Goal: Navigation & Orientation: Find specific page/section

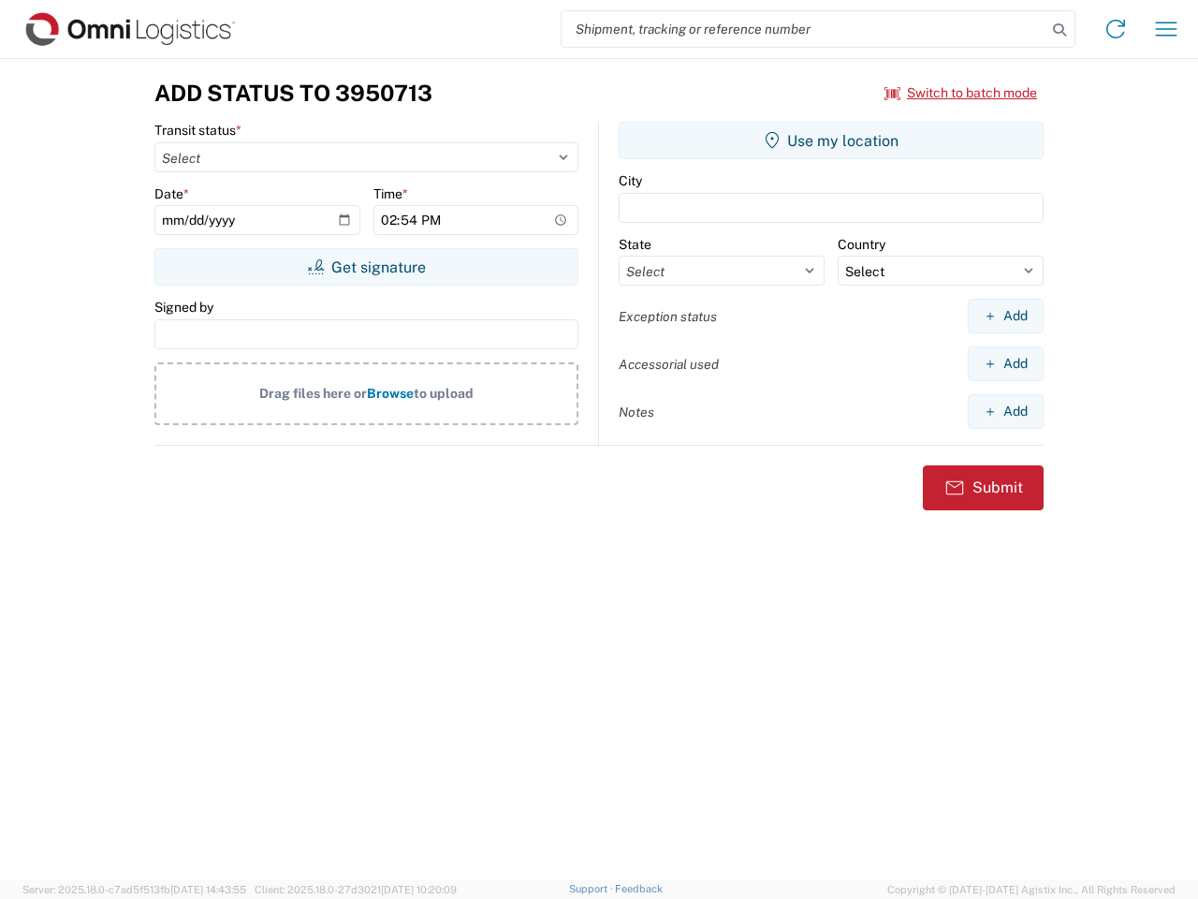
click at [804, 29] on input "search" at bounding box center [804, 29] width 485 height 36
click at [1060, 30] on icon at bounding box center [1060, 30] width 26 height 26
click at [1116, 29] on icon at bounding box center [1116, 29] width 30 height 30
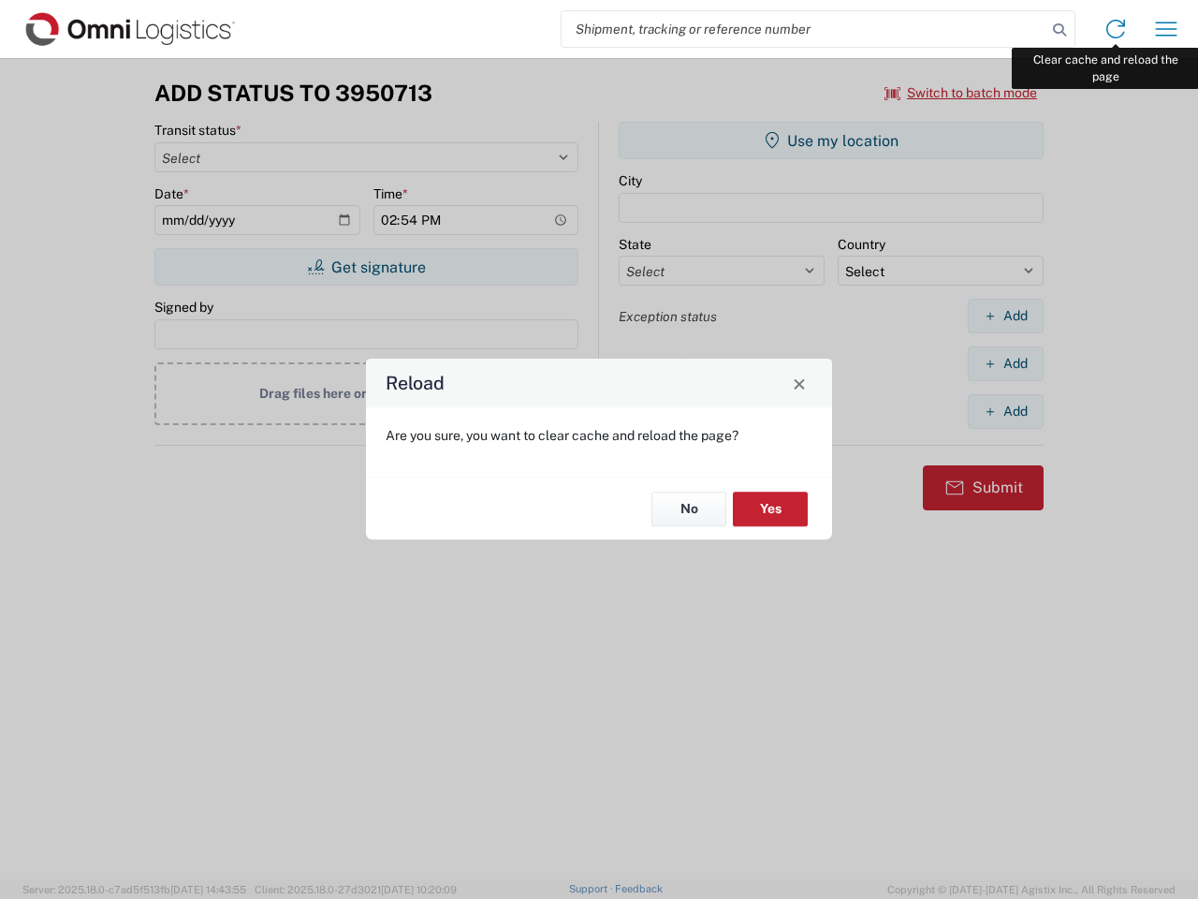
click at [1167, 29] on div "Reload Are you sure, you want to clear cache and reload the page? No Yes" at bounding box center [599, 449] width 1198 height 899
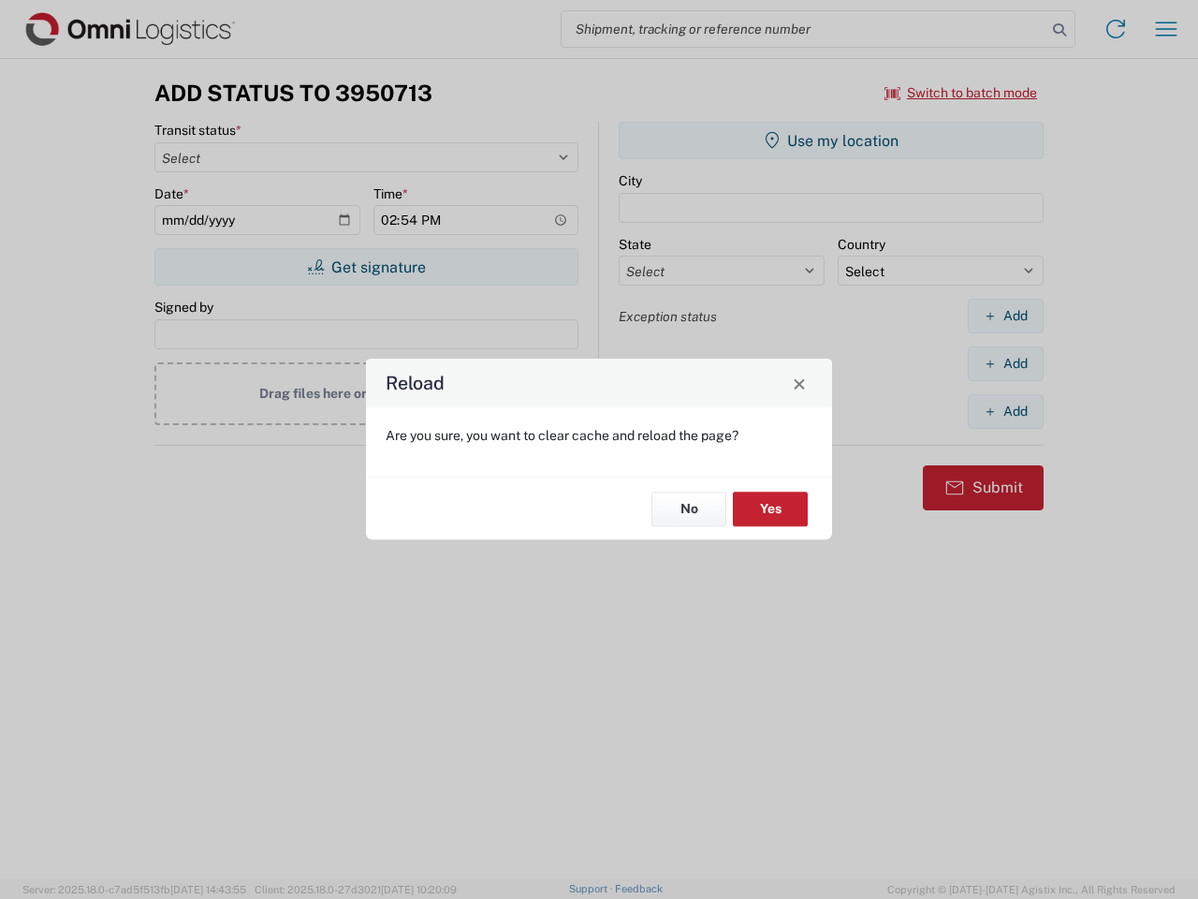
click at [962, 93] on div "Reload Are you sure, you want to clear cache and reload the page? No Yes" at bounding box center [599, 449] width 1198 height 899
click at [366, 267] on div "Reload Are you sure, you want to clear cache and reload the page? No Yes" at bounding box center [599, 449] width 1198 height 899
click at [831, 140] on div "Reload Are you sure, you want to clear cache and reload the page? No Yes" at bounding box center [599, 449] width 1198 height 899
click at [1006, 316] on div "Reload Are you sure, you want to clear cache and reload the page? No Yes" at bounding box center [599, 449] width 1198 height 899
click at [1006, 363] on div "Reload Are you sure, you want to clear cache and reload the page? No Yes" at bounding box center [599, 449] width 1198 height 899
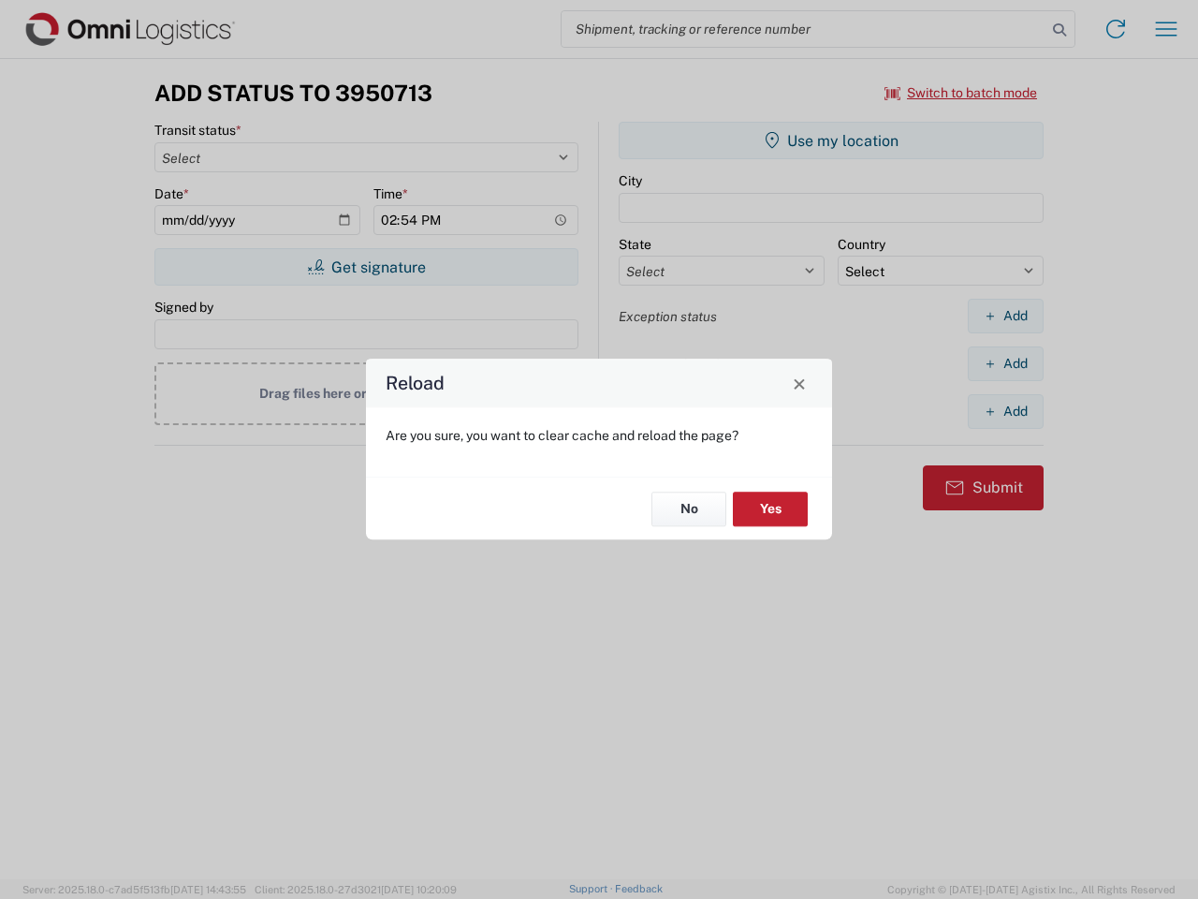
click at [1006, 411] on div "Reload Are you sure, you want to clear cache and reload the page? No Yes" at bounding box center [599, 449] width 1198 height 899
